Goal: Find specific page/section: Find specific page/section

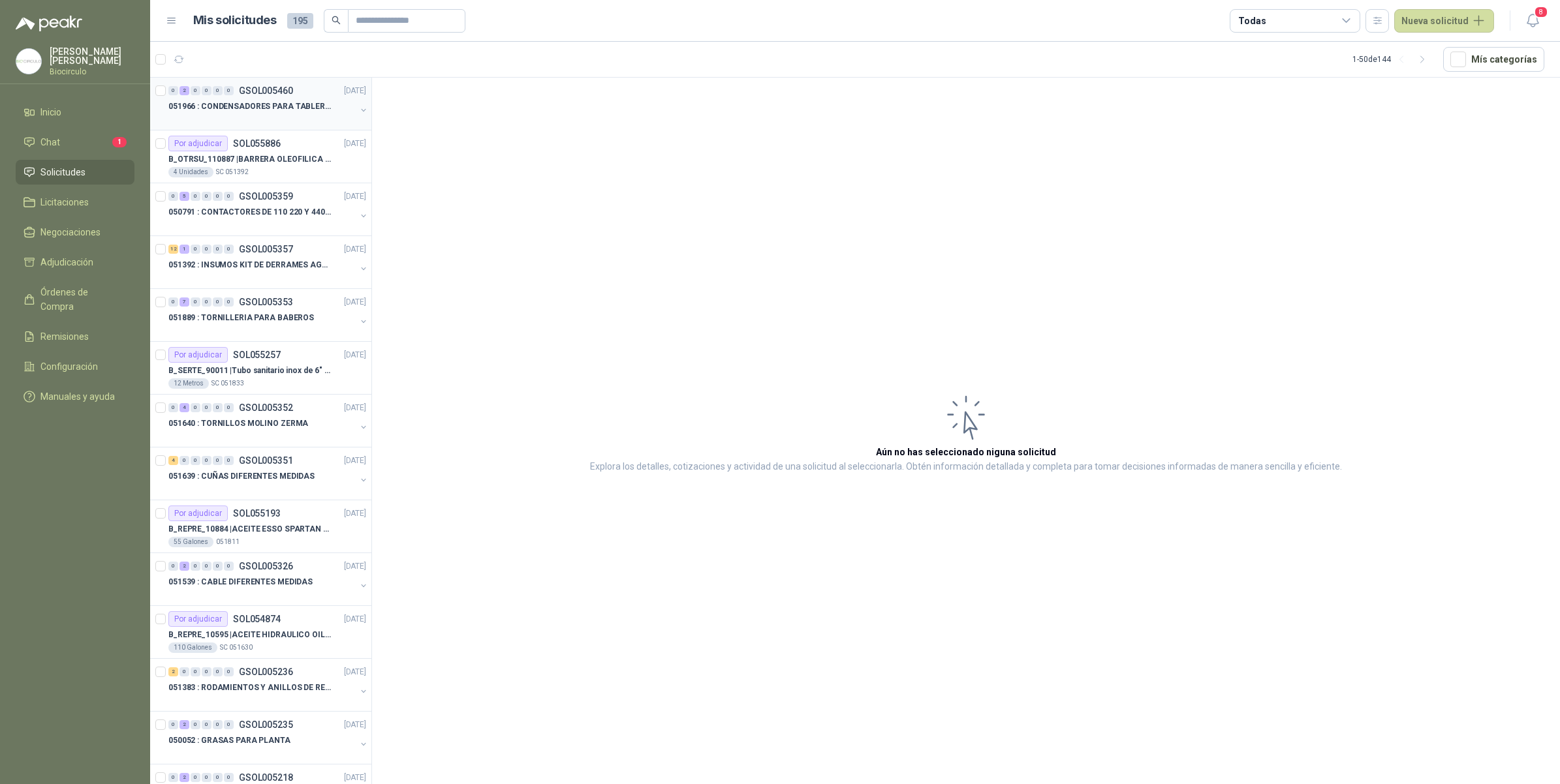
click at [285, 84] on div "0 2 0 0 0 0 GSOL005460 [DATE]" at bounding box center [268, 91] width 200 height 15
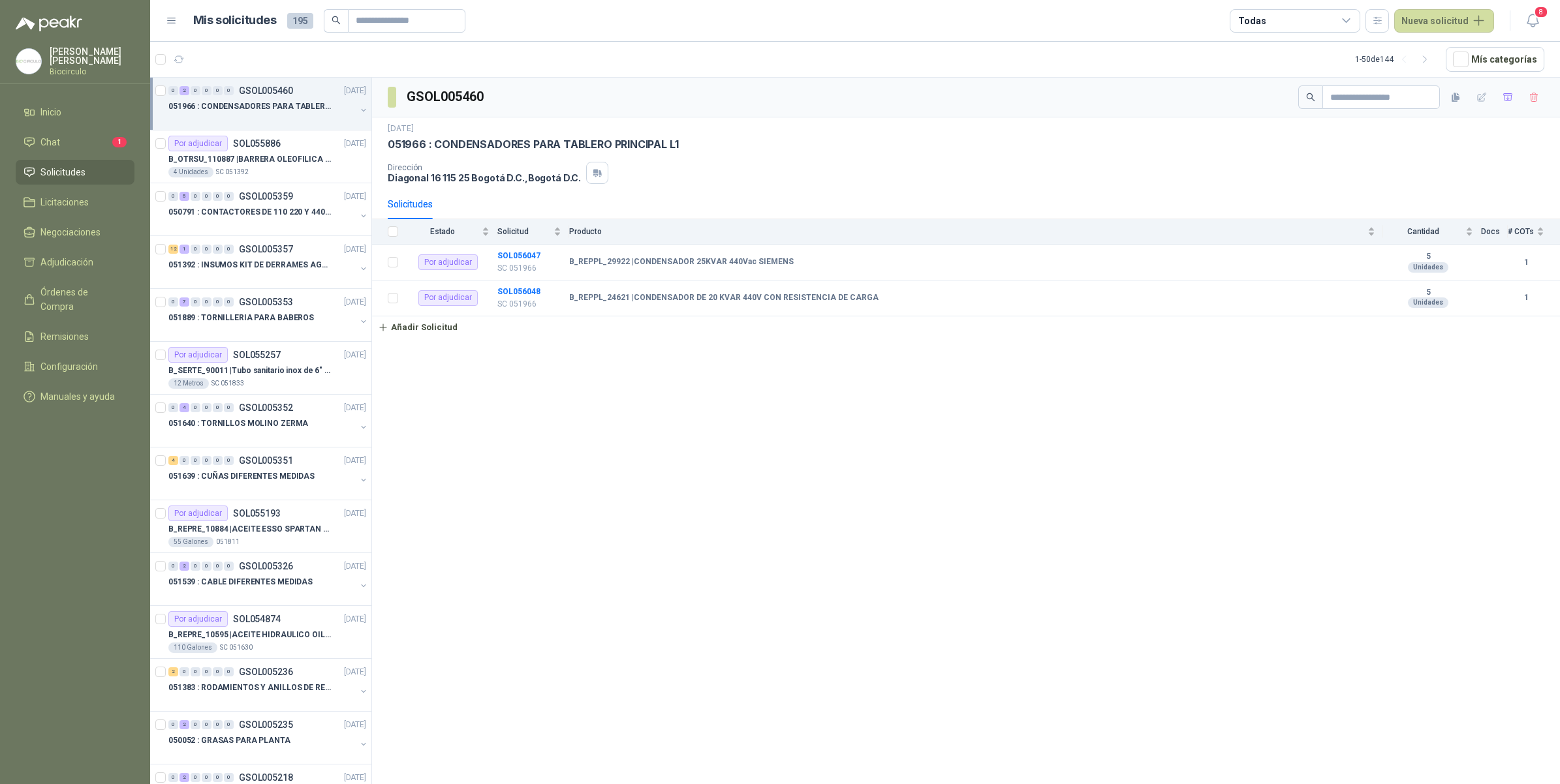
click at [344, 102] on div "051966 : CONDENSADORES PARA TABLERO PRINCIPAL L1" at bounding box center [262, 106] width 187 height 15
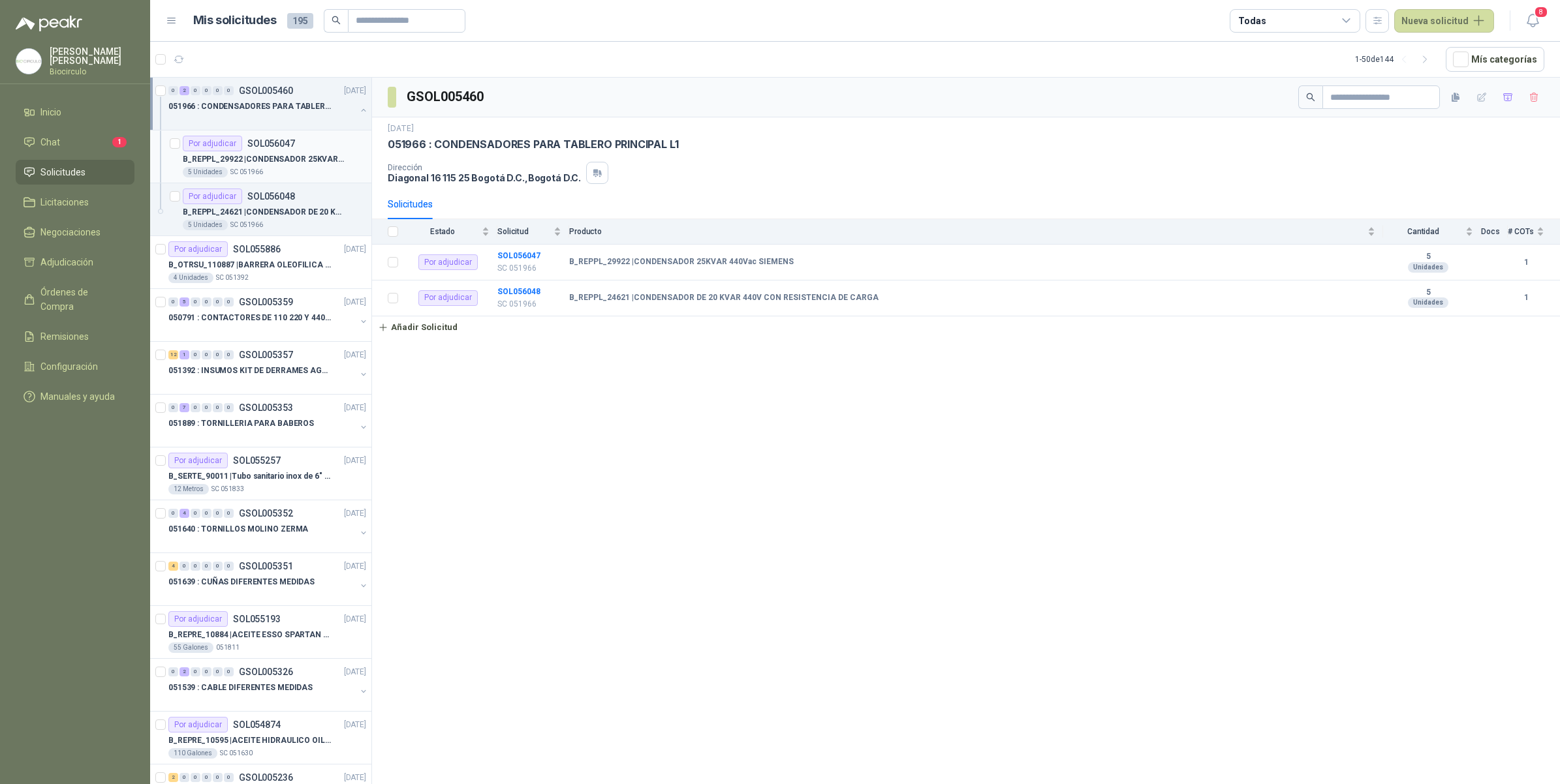
click at [310, 151] on div "B_REPPL_29922 | CONDENSADOR 25KVAR 440Vac SIEMENS" at bounding box center [274, 159] width 183 height 15
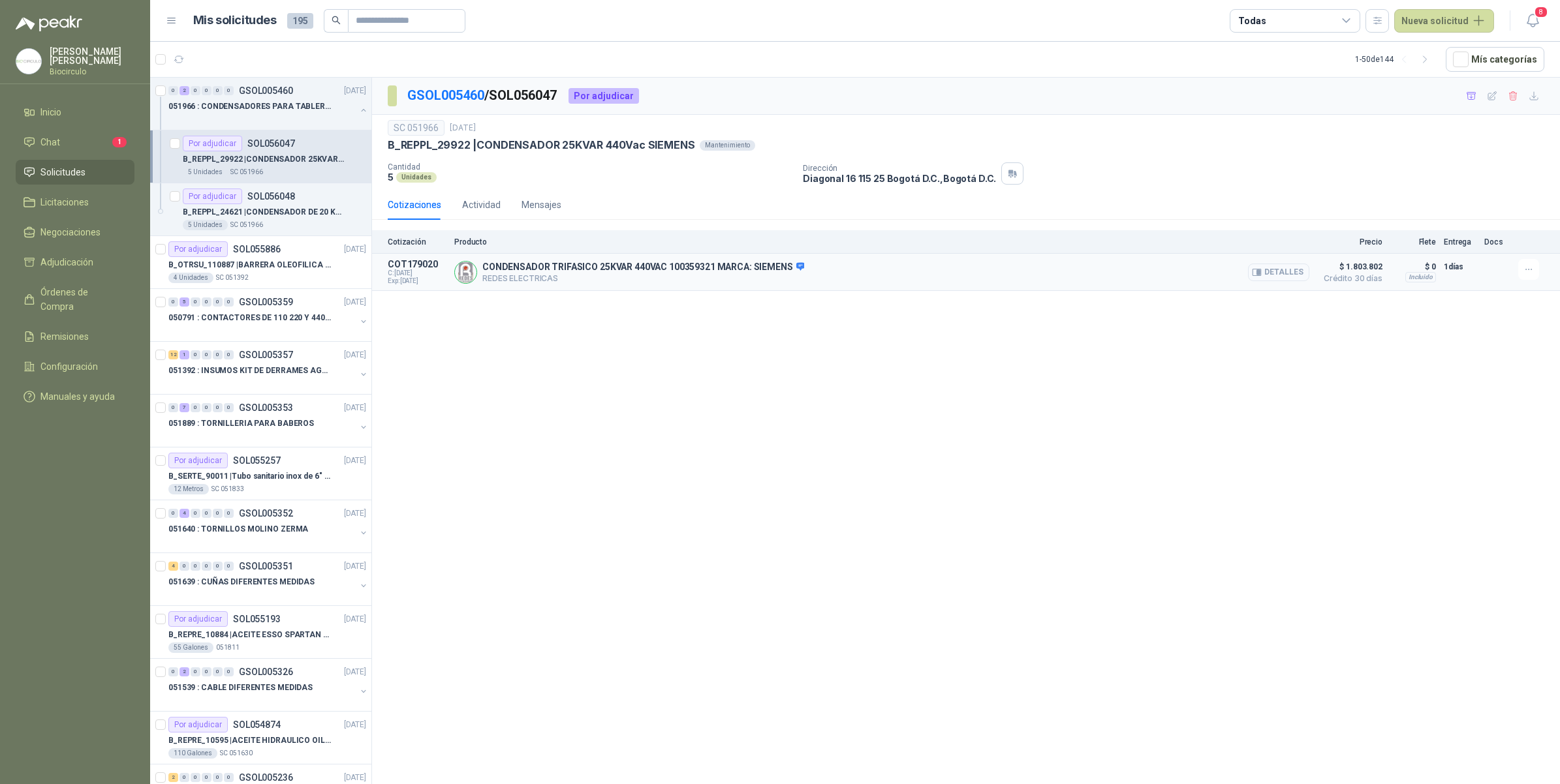
click at [1265, 268] on button "Detalles" at bounding box center [1278, 272] width 61 height 18
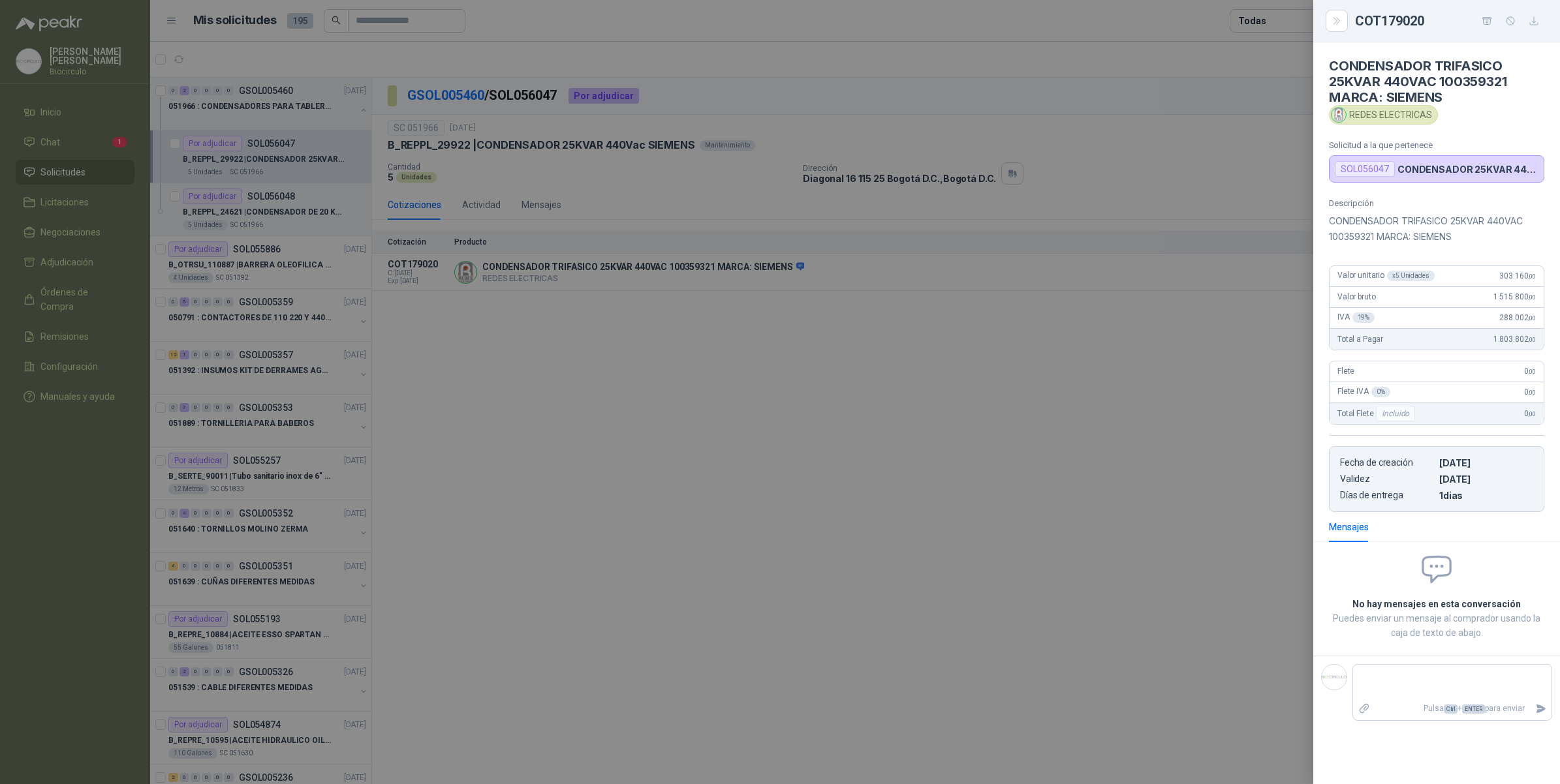
click at [591, 350] on div at bounding box center [780, 392] width 1560 height 784
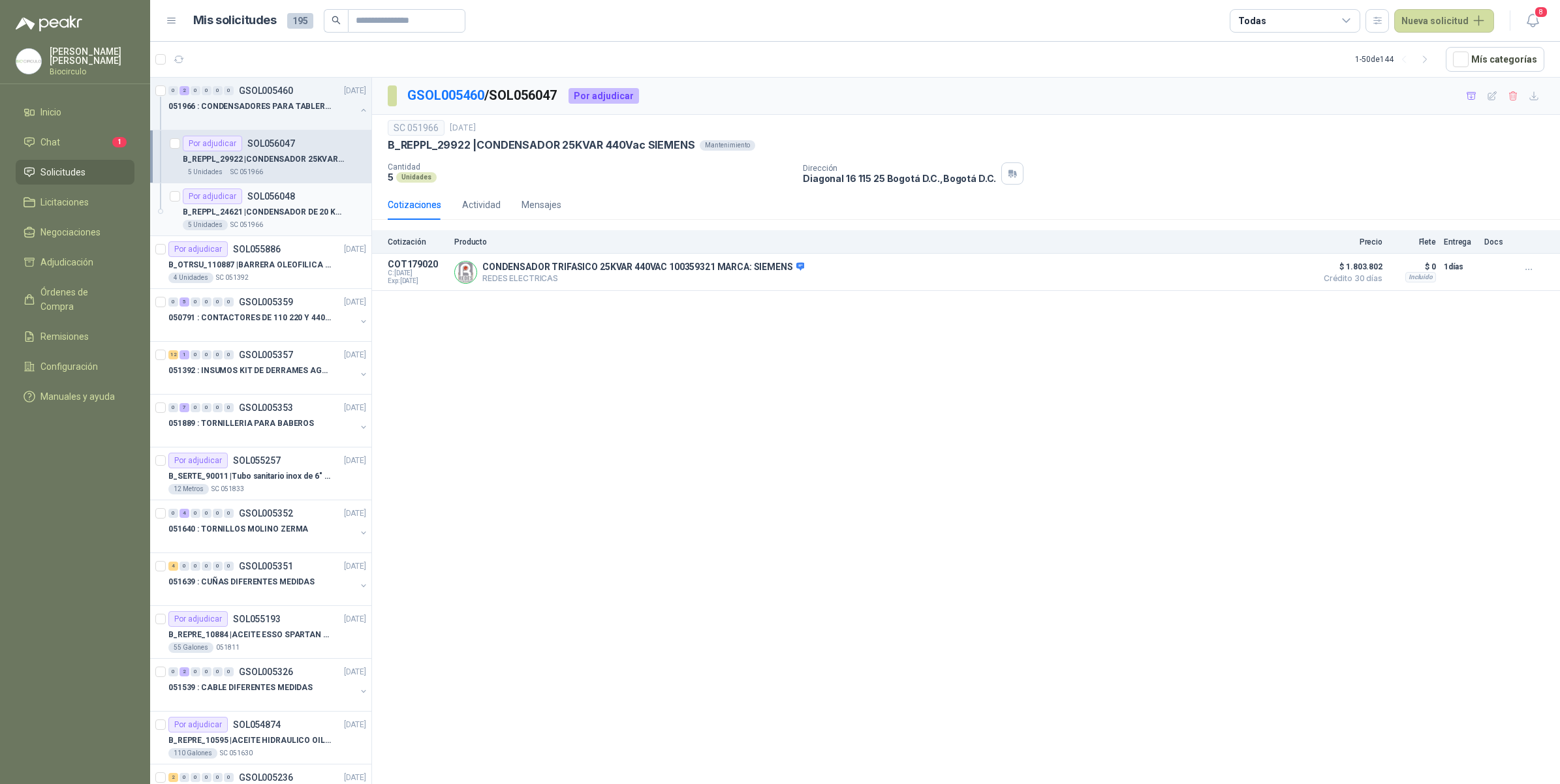
click at [271, 208] on p "B_REPPL_24621 | CONDENSADOR DE 20 KVAR 440V CON RESISTENCIA DE CARGA" at bounding box center [264, 213] width 163 height 13
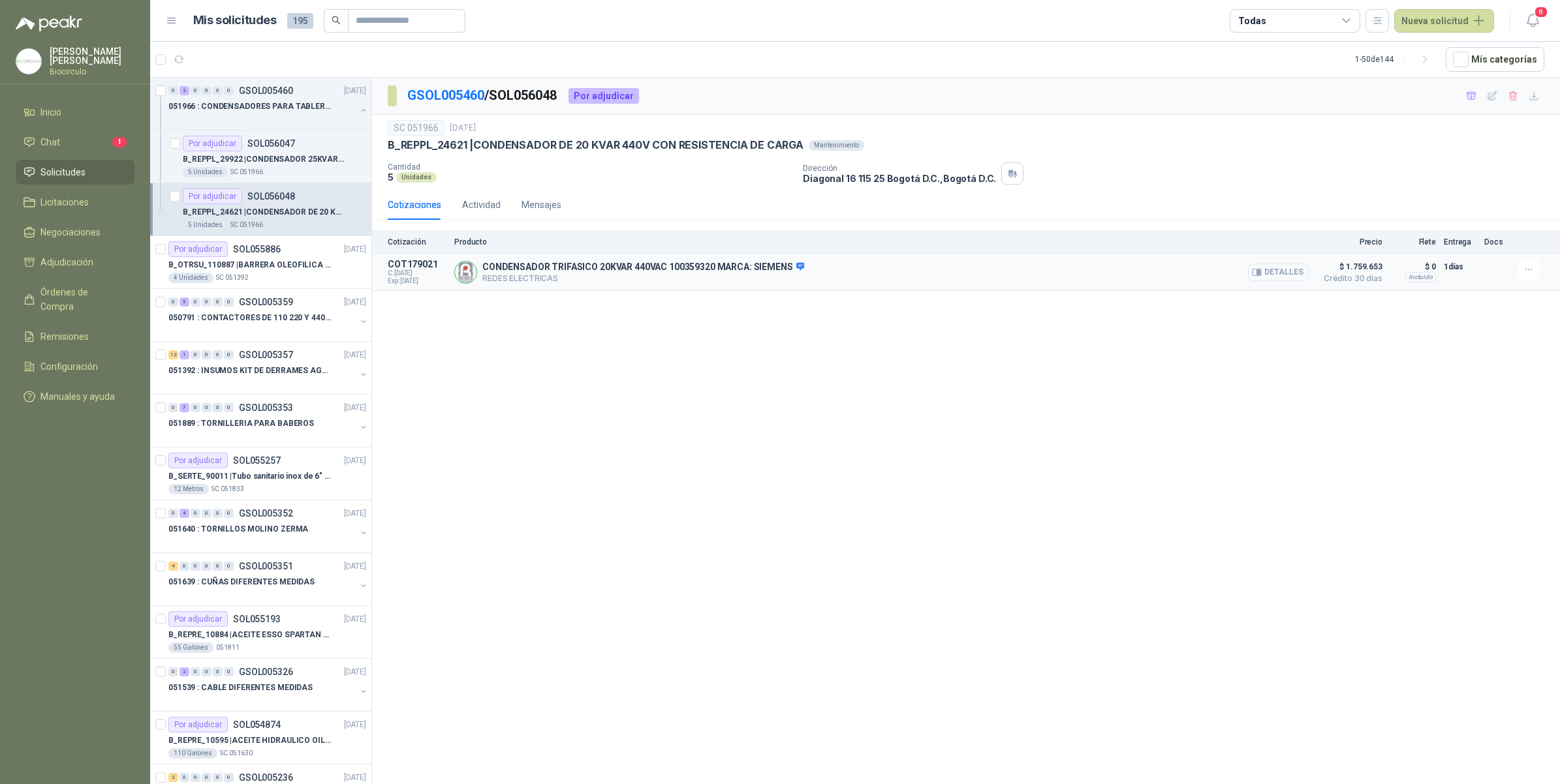
click at [1262, 278] on icon "button" at bounding box center [1257, 273] width 10 height 10
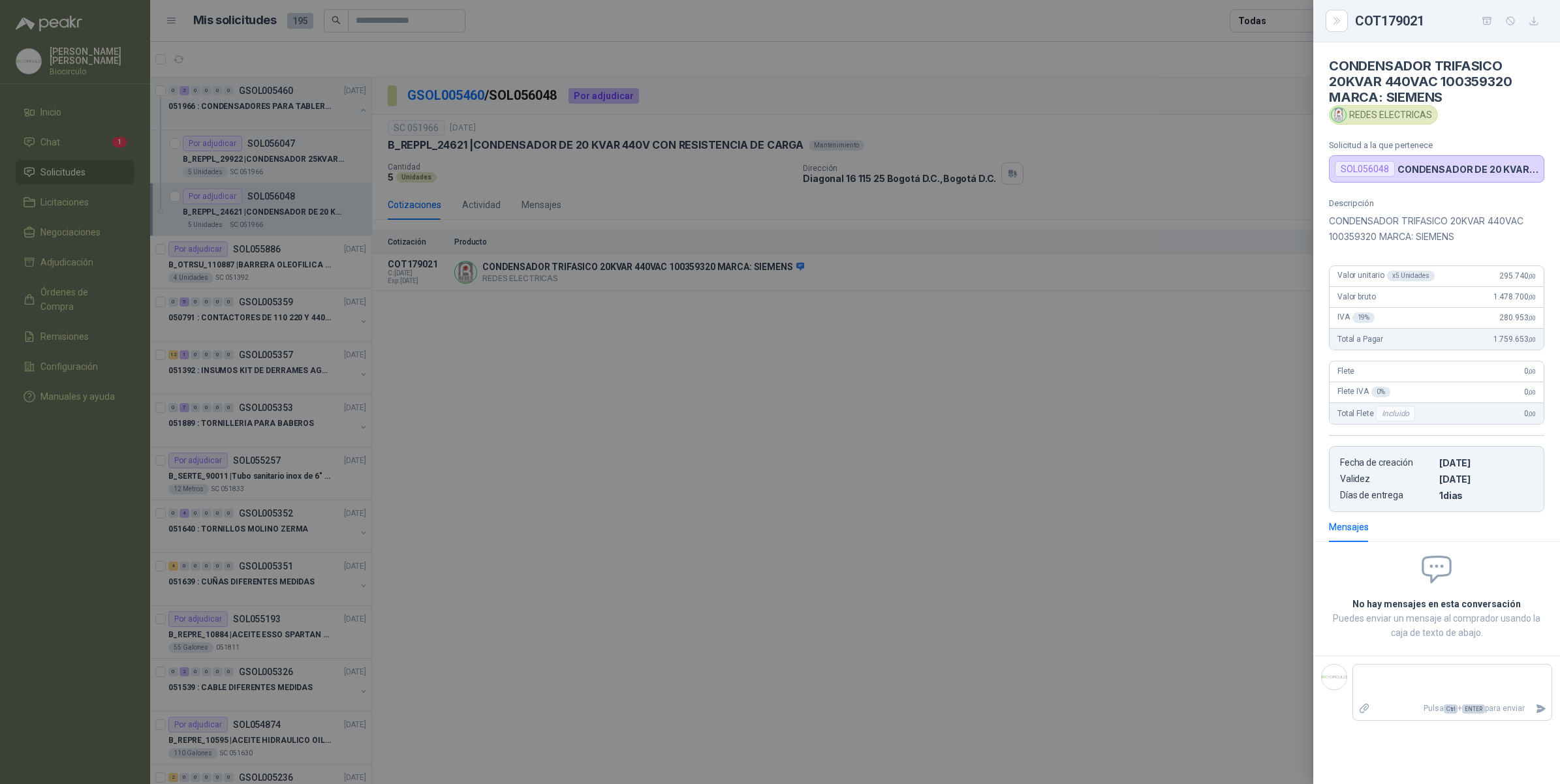
click at [850, 327] on div at bounding box center [780, 392] width 1560 height 784
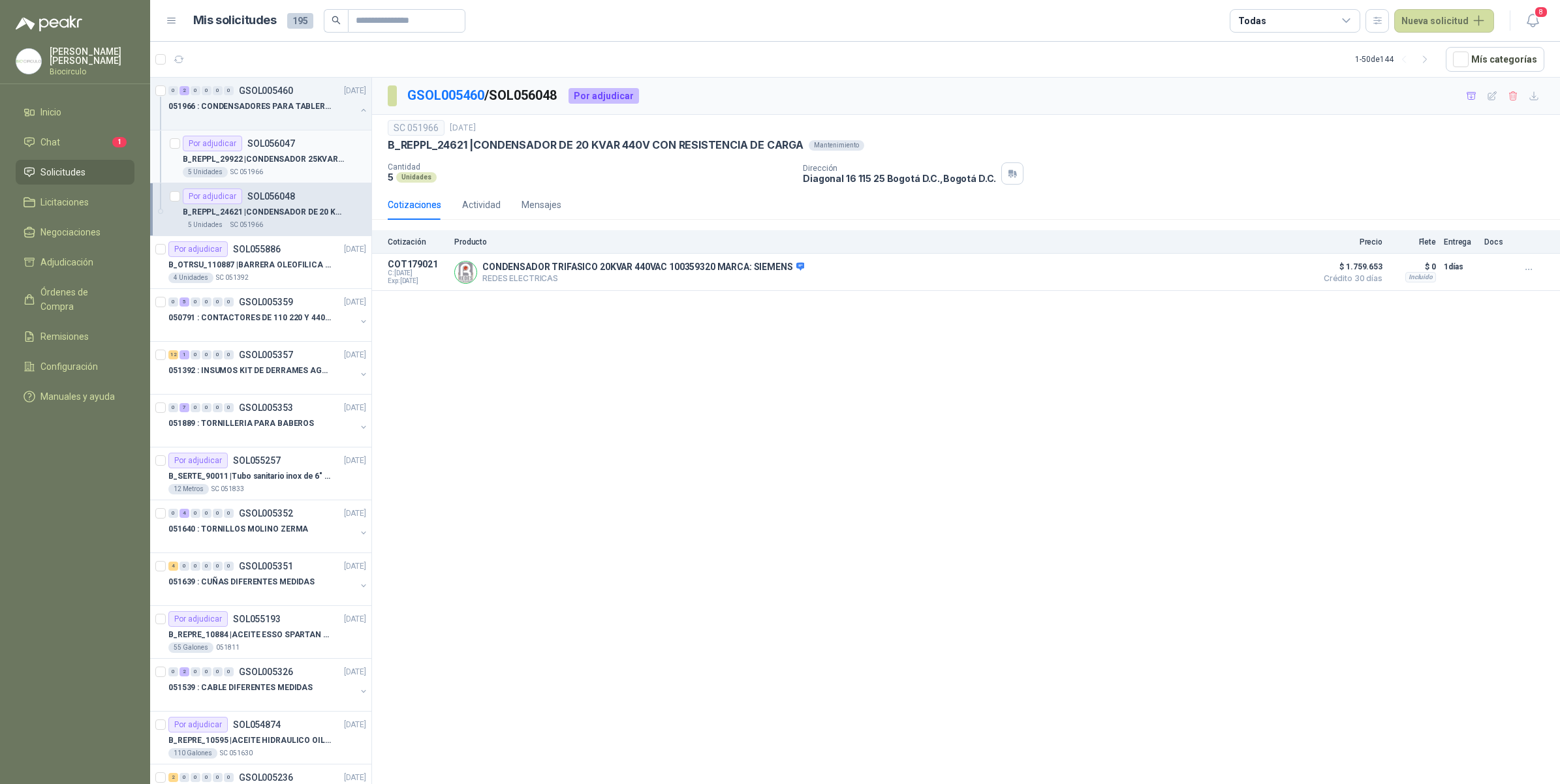
click at [278, 150] on div "Por adjudicar SOL056047" at bounding box center [238, 144] width 112 height 15
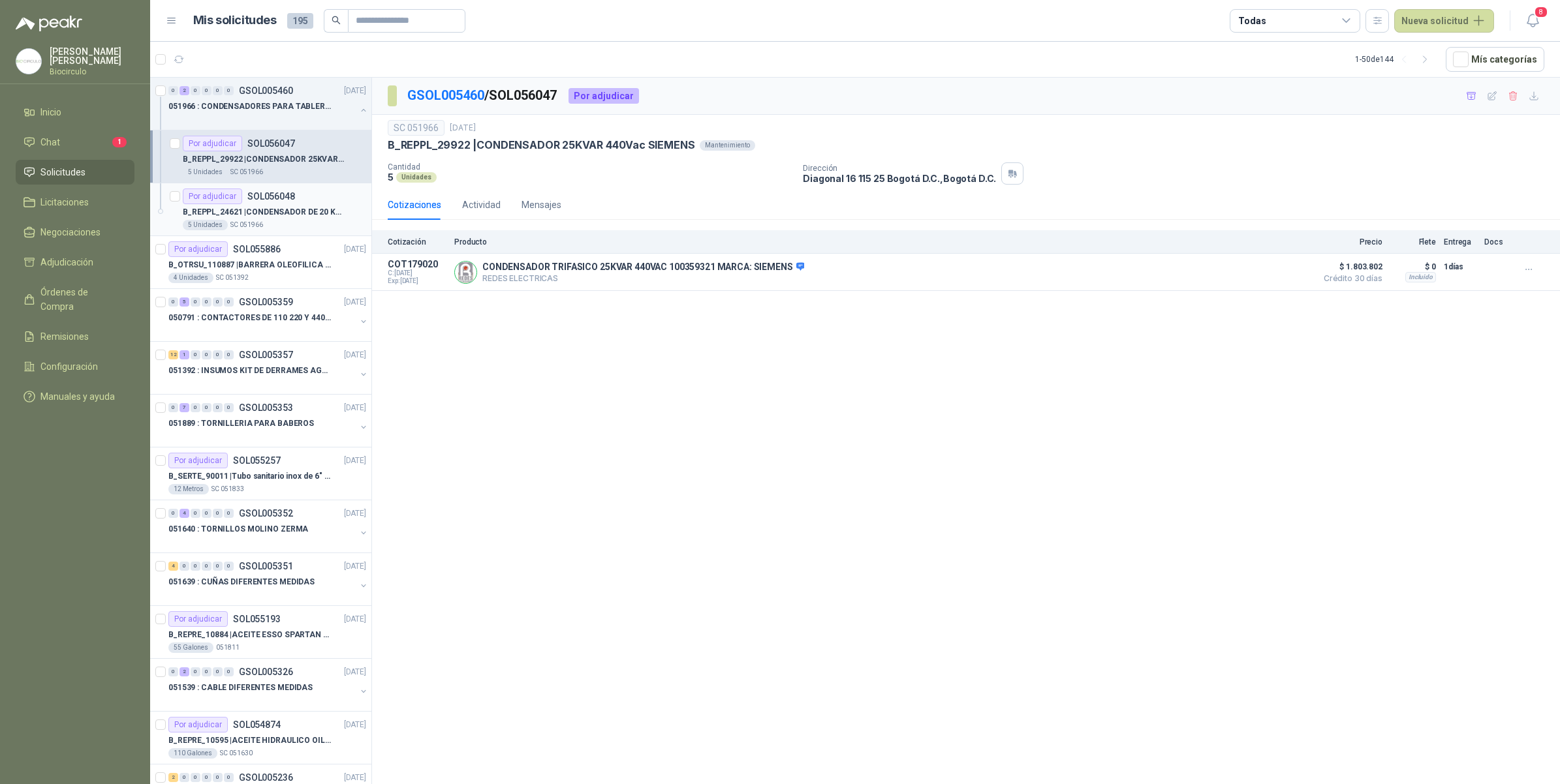
click at [247, 234] on article "Por adjudicar SOL056048 B_REPPL_24621 | CONDENSADOR DE 20 KVAR 440V CON RESISTE…" at bounding box center [261, 209] width 221 height 53
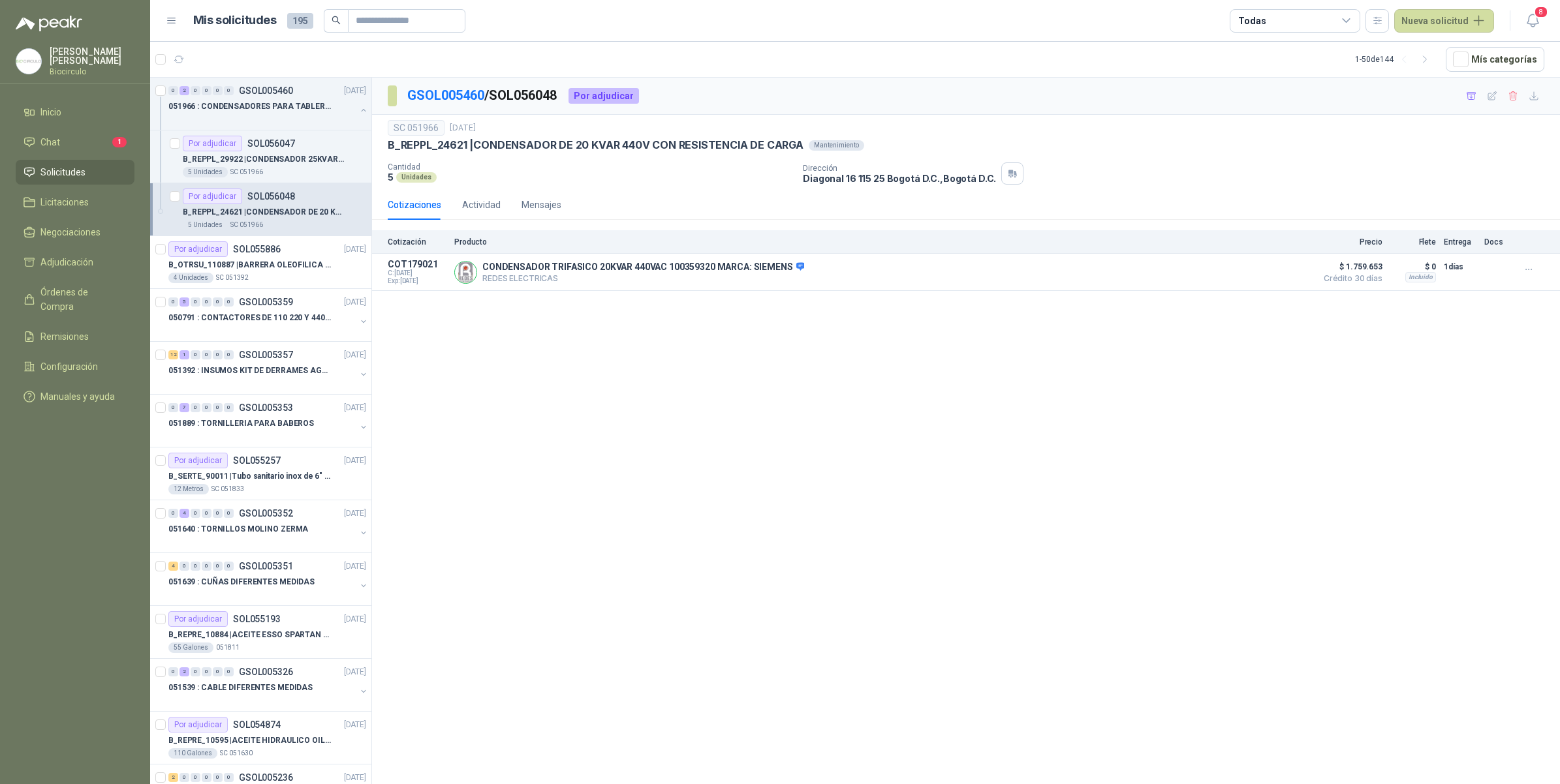
click at [755, 399] on div "GSOL005460 / SOL056048 Por adjudicar SC 051966 [DATE] B_REPPL_24621 | CONDENSAD…" at bounding box center [966, 433] width 1188 height 711
